Goal: Book appointment/travel/reservation

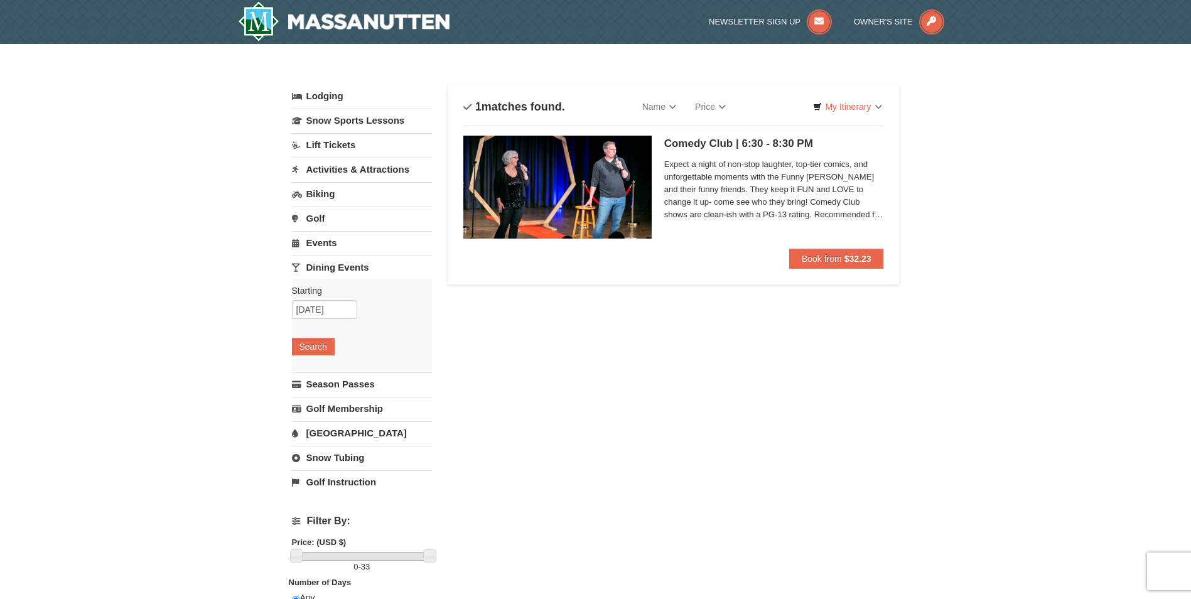
click at [353, 175] on link "Activities & Attractions" at bounding box center [362, 169] width 140 height 23
click at [316, 216] on input "[DATE]" at bounding box center [324, 211] width 65 height 19
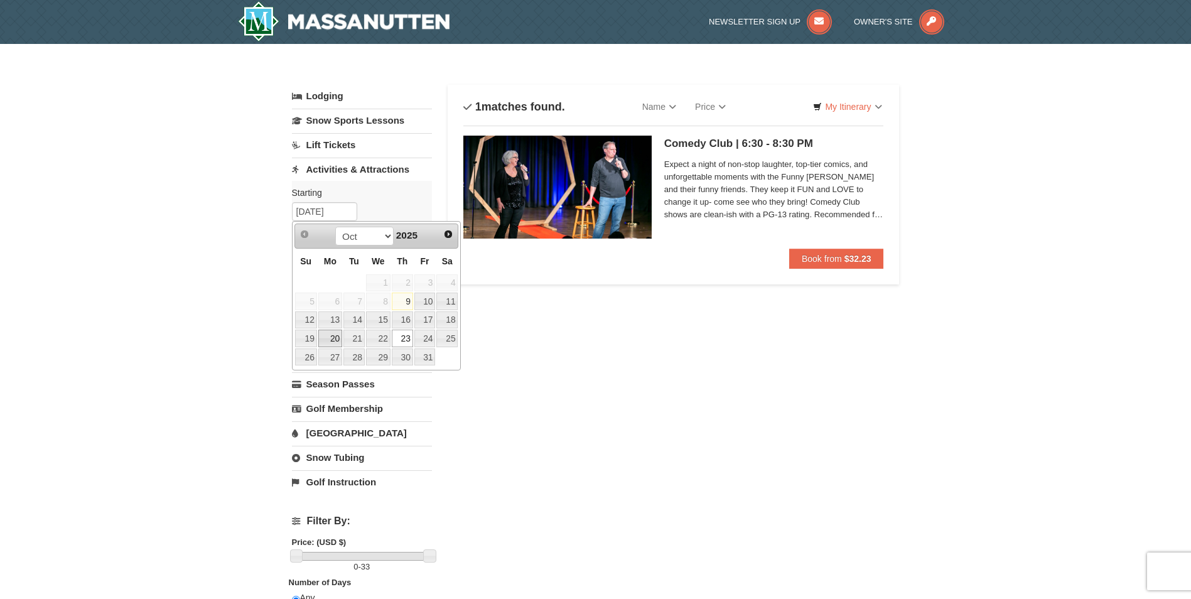
click at [330, 343] on link "20" at bounding box center [330, 339] width 24 height 18
type input "10/20/2025"
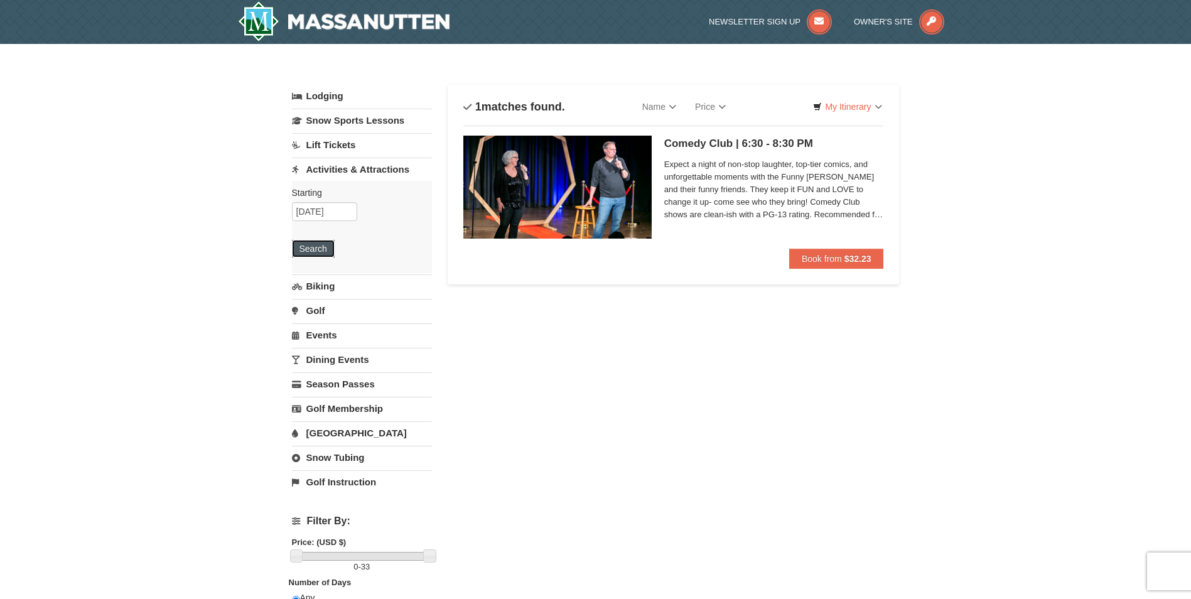
click at [316, 253] on button "Search" at bounding box center [313, 249] width 43 height 18
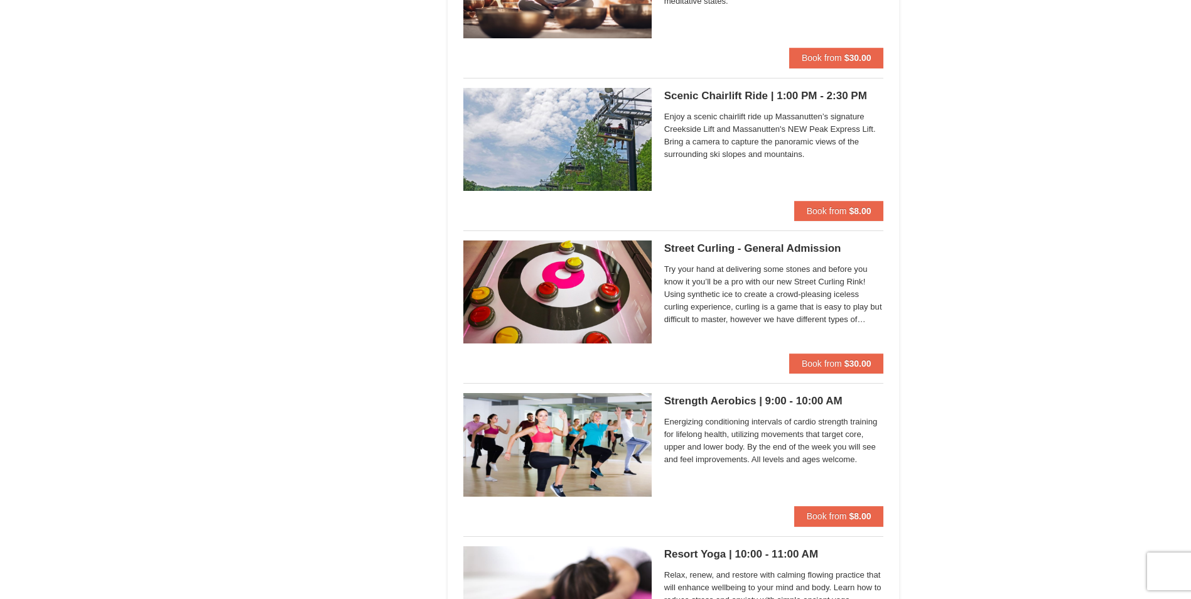
scroll to position [1761, 0]
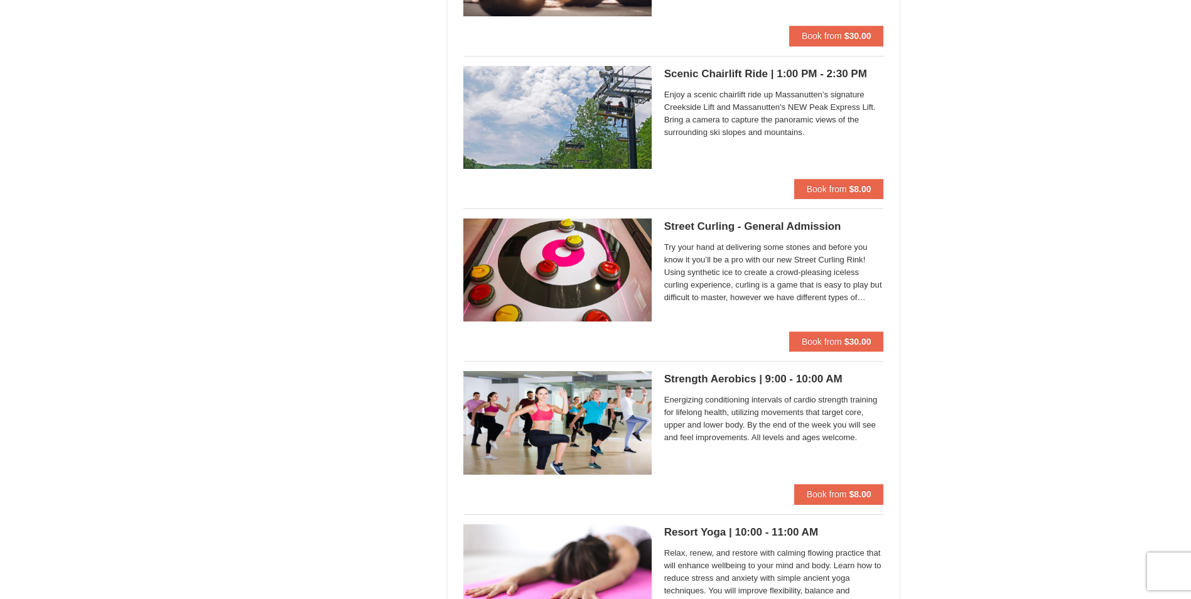
click at [554, 271] on img at bounding box center [557, 269] width 188 height 103
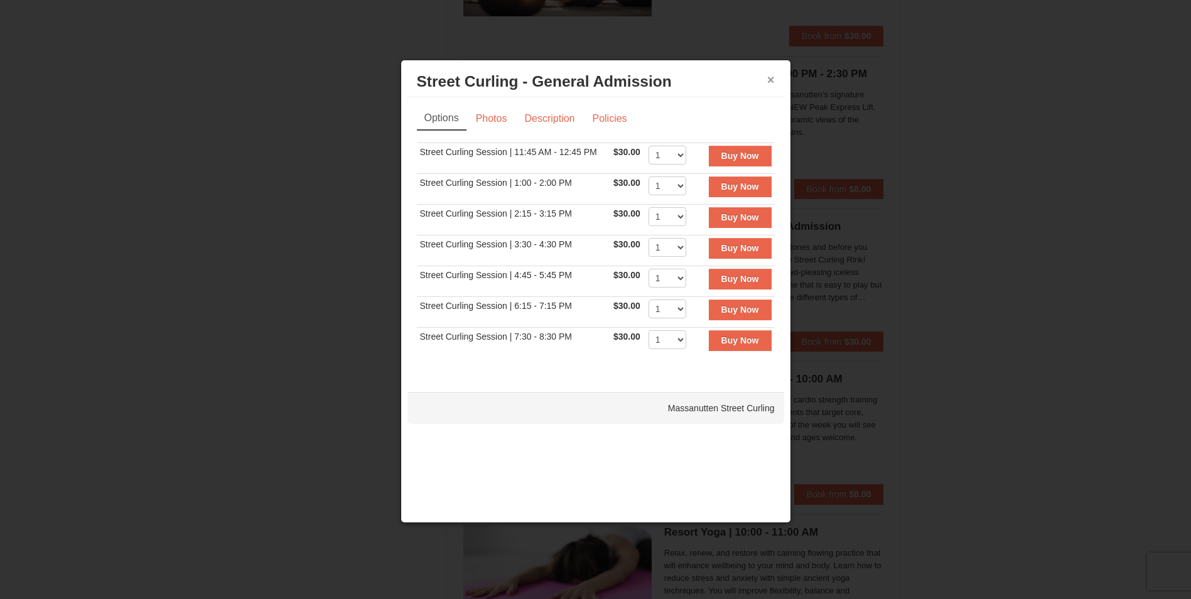
click at [773, 79] on button "×" at bounding box center [771, 79] width 8 height 13
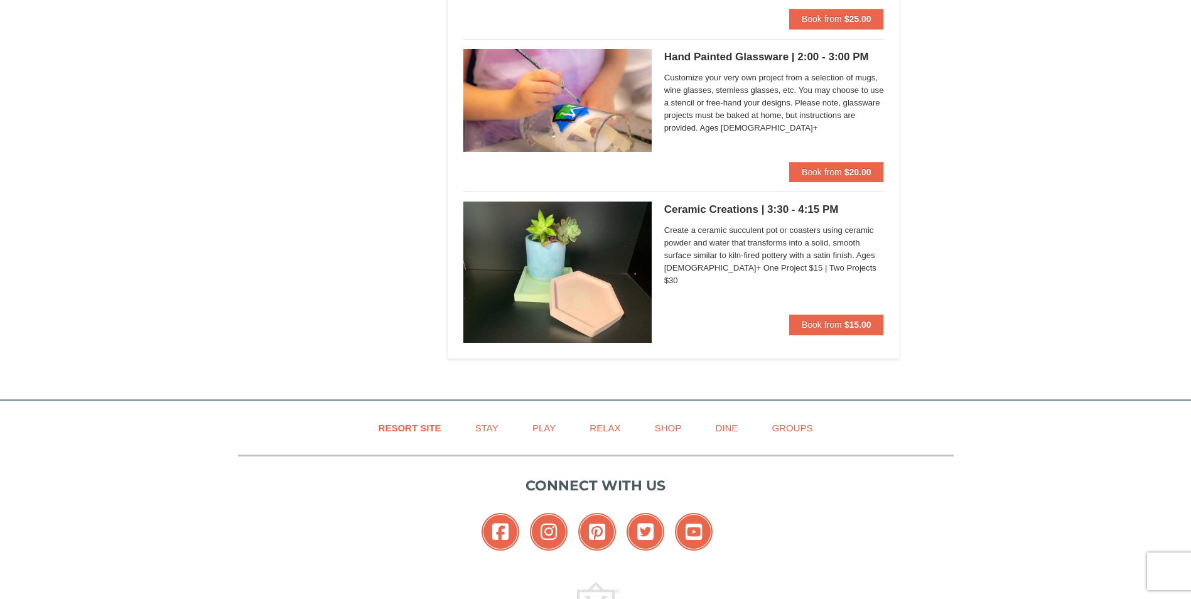
scroll to position [3328, 0]
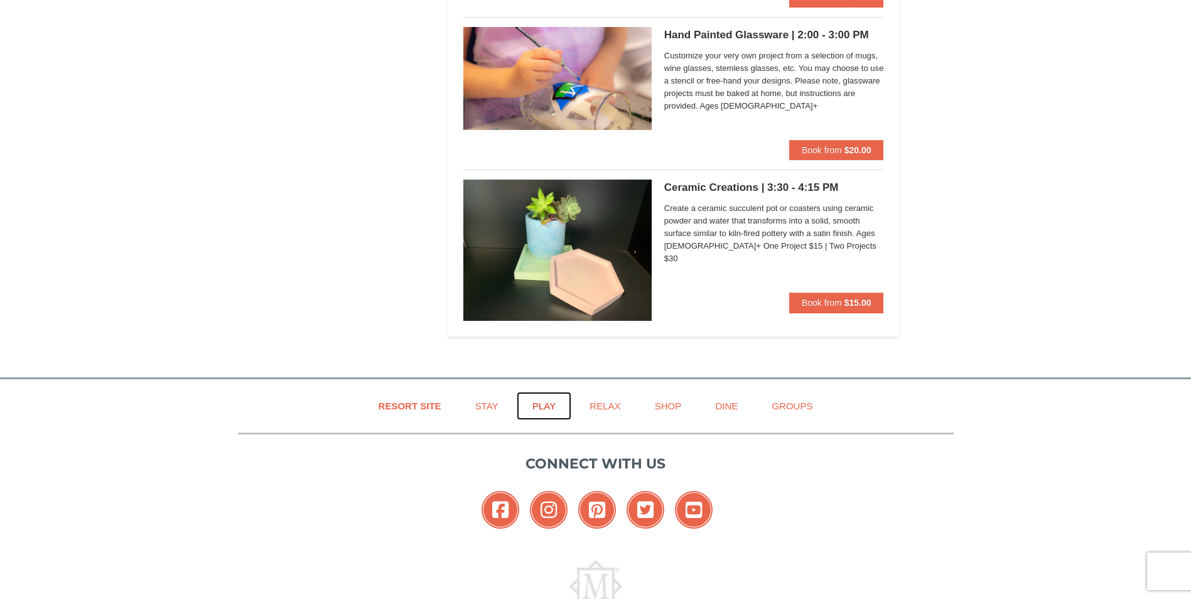
click at [542, 409] on link "Play" at bounding box center [544, 406] width 55 height 28
